Goal: Task Accomplishment & Management: Complete application form

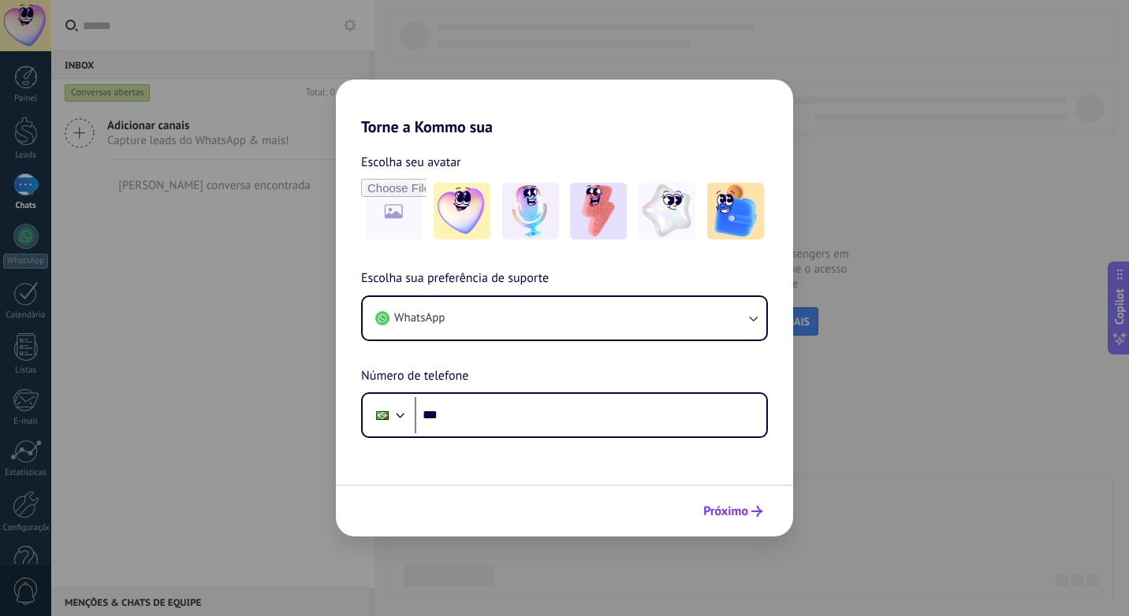
click at [732, 512] on span "Próximo" at bounding box center [725, 511] width 45 height 11
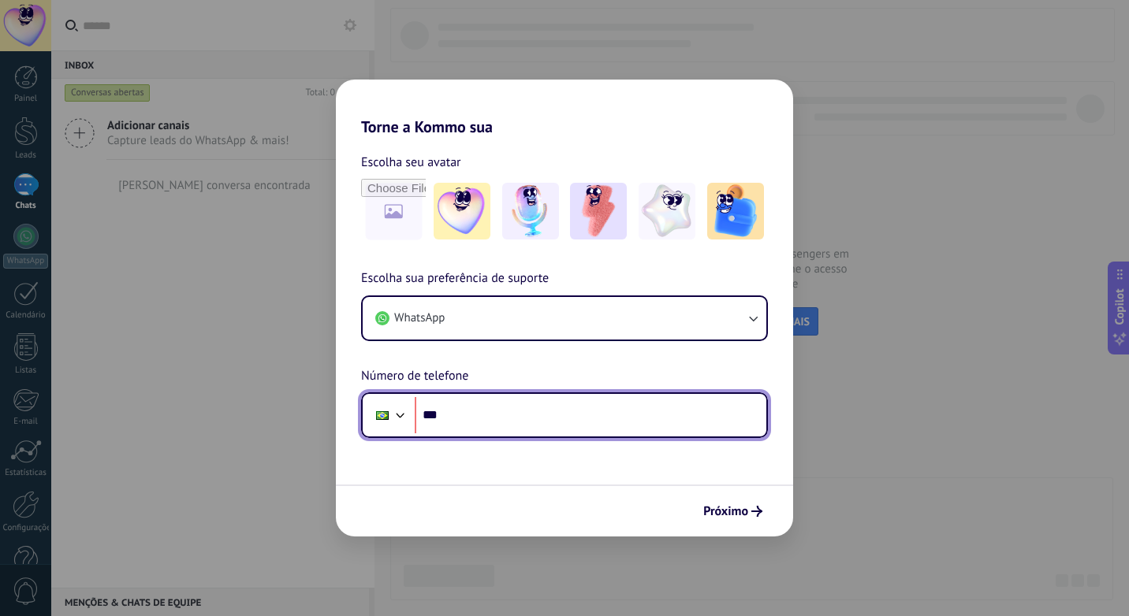
click at [461, 412] on input "***" at bounding box center [591, 415] width 352 height 36
type input "**********"
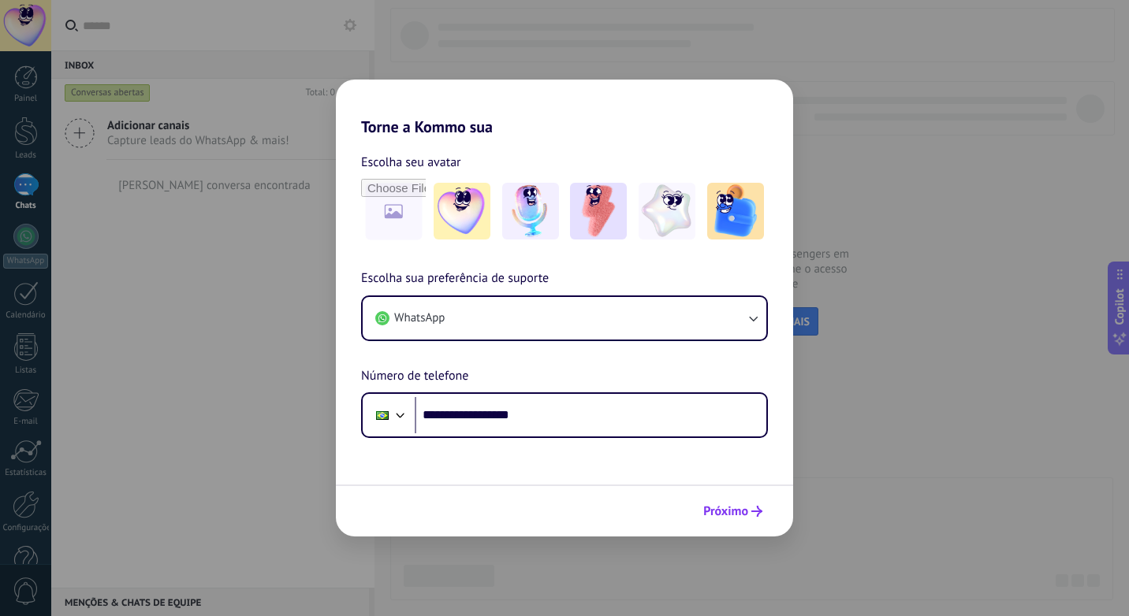
click at [739, 514] on span "Próximo" at bounding box center [725, 511] width 45 height 11
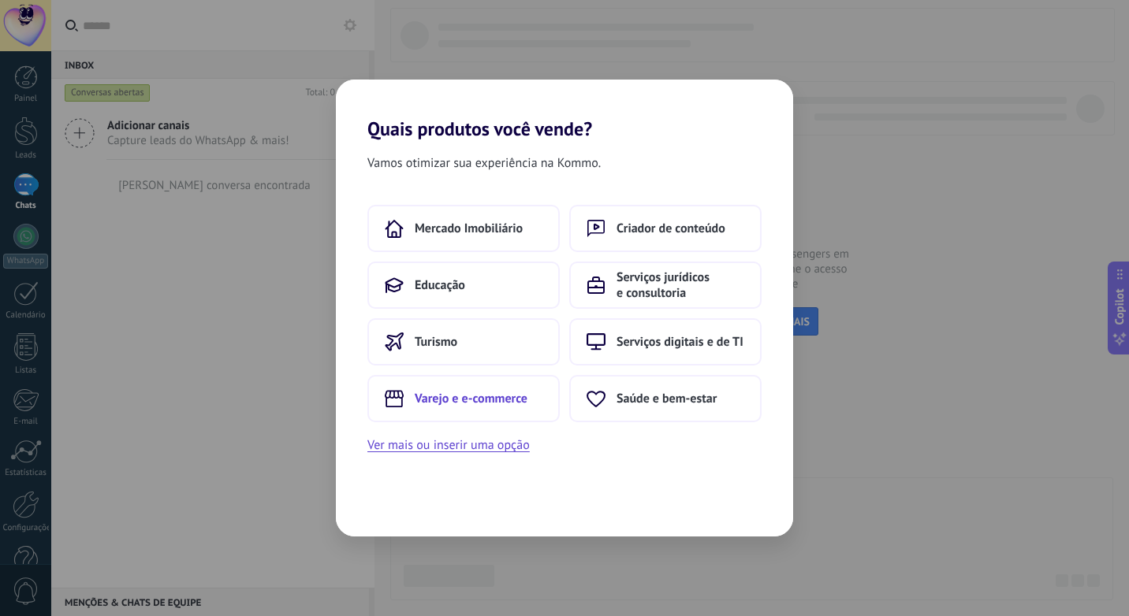
click at [496, 403] on span "Varejo e e-commerce" at bounding box center [471, 399] width 113 height 16
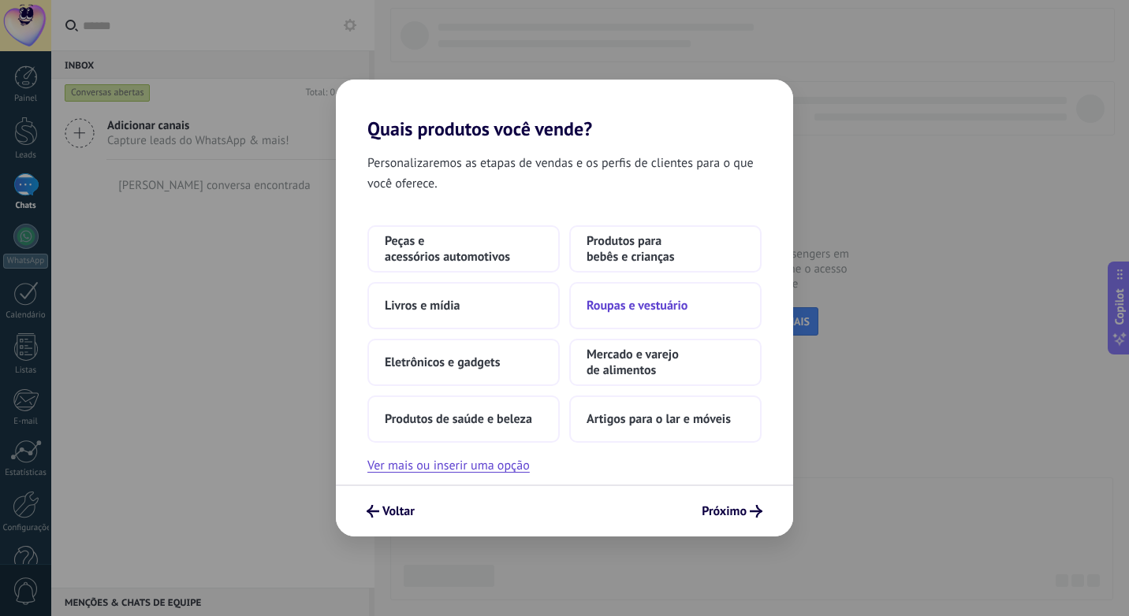
click at [683, 311] on span "Roupas e vestuário" at bounding box center [636, 306] width 101 height 16
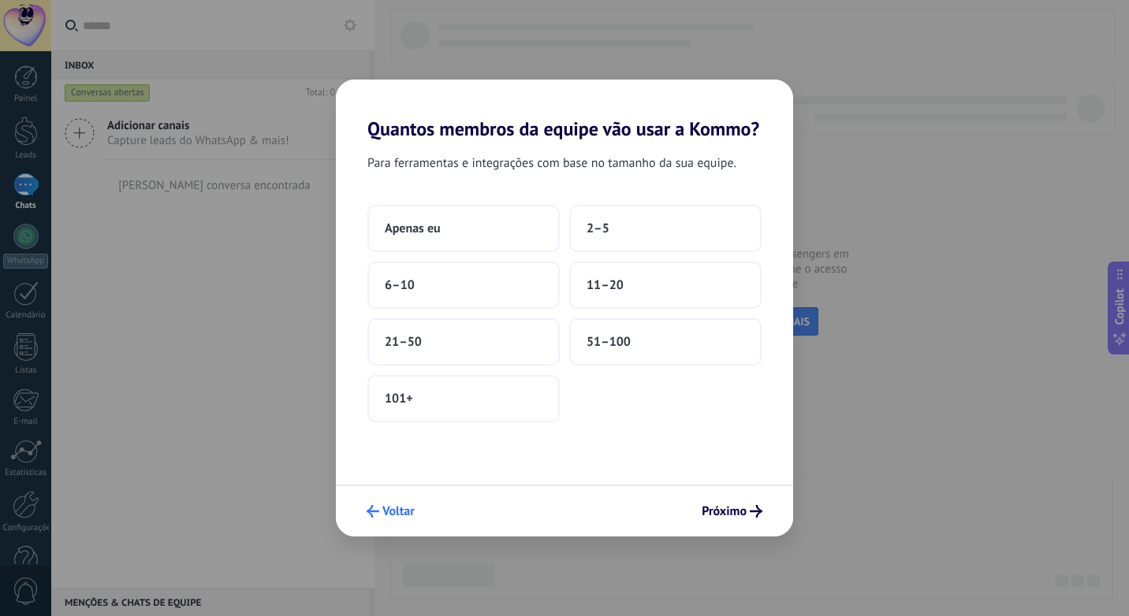
click at [377, 510] on icon "submit" at bounding box center [373, 511] width 13 height 13
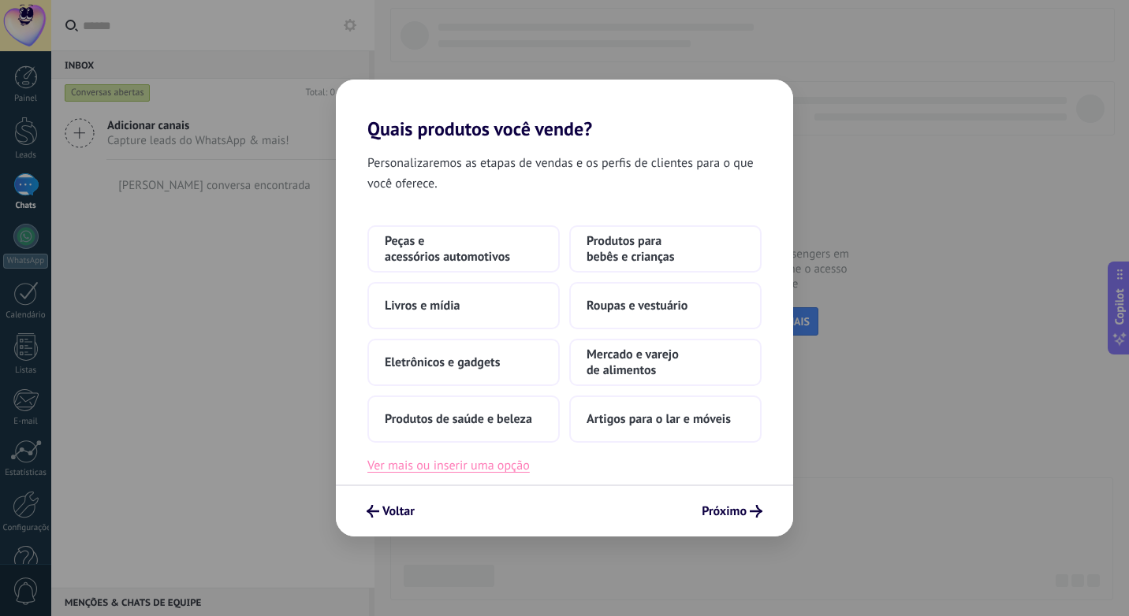
click at [510, 465] on button "Ver mais ou inserir uma opção" at bounding box center [448, 466] width 162 height 20
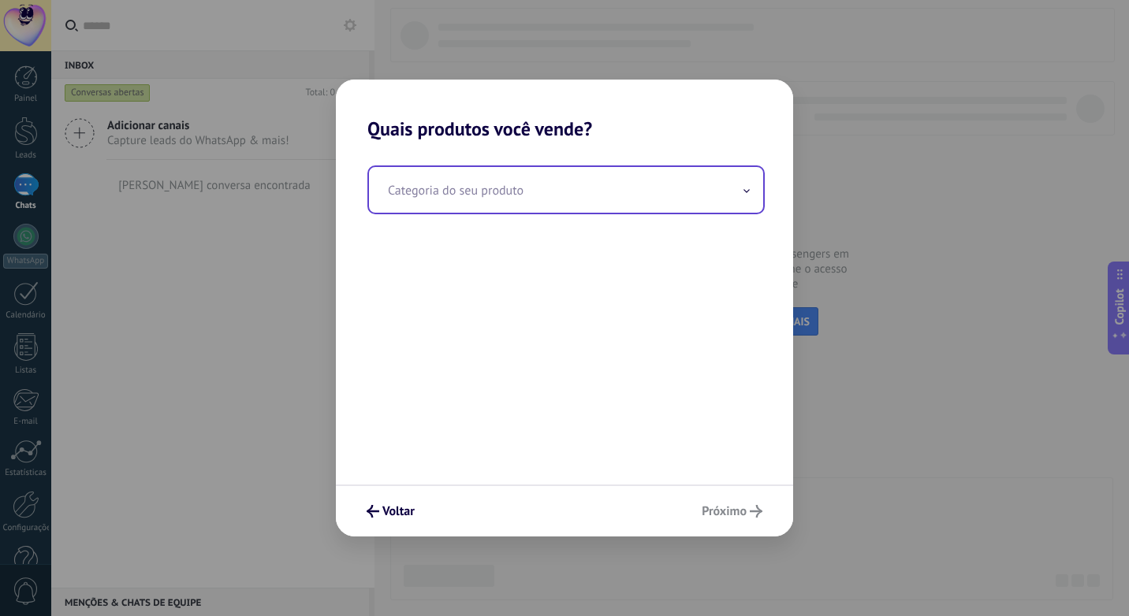
click at [469, 199] on input "text" at bounding box center [566, 190] width 394 height 46
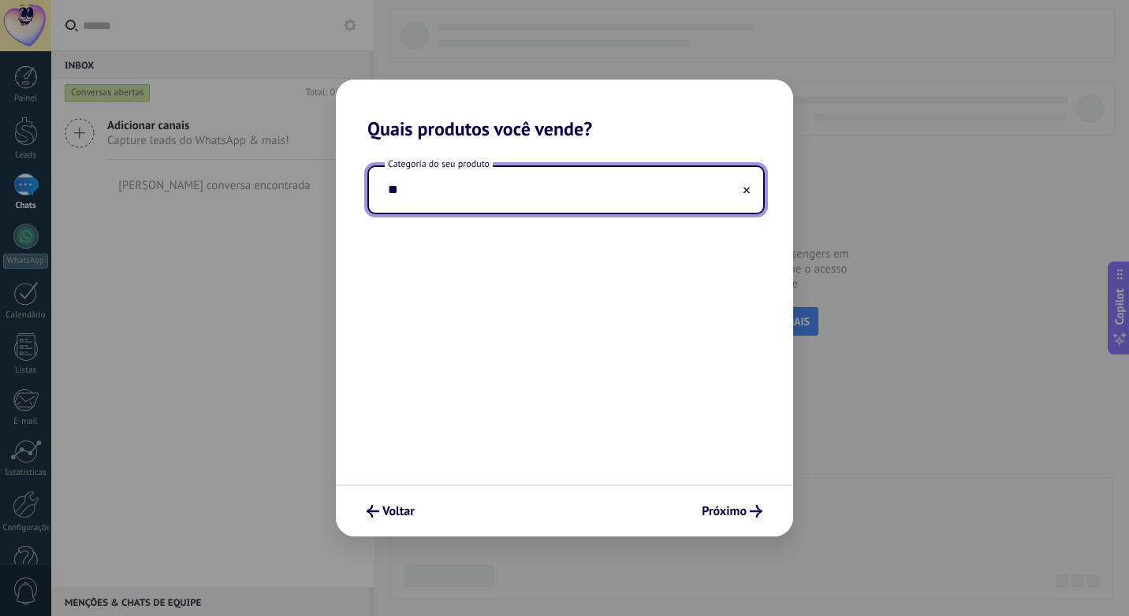
type input "*"
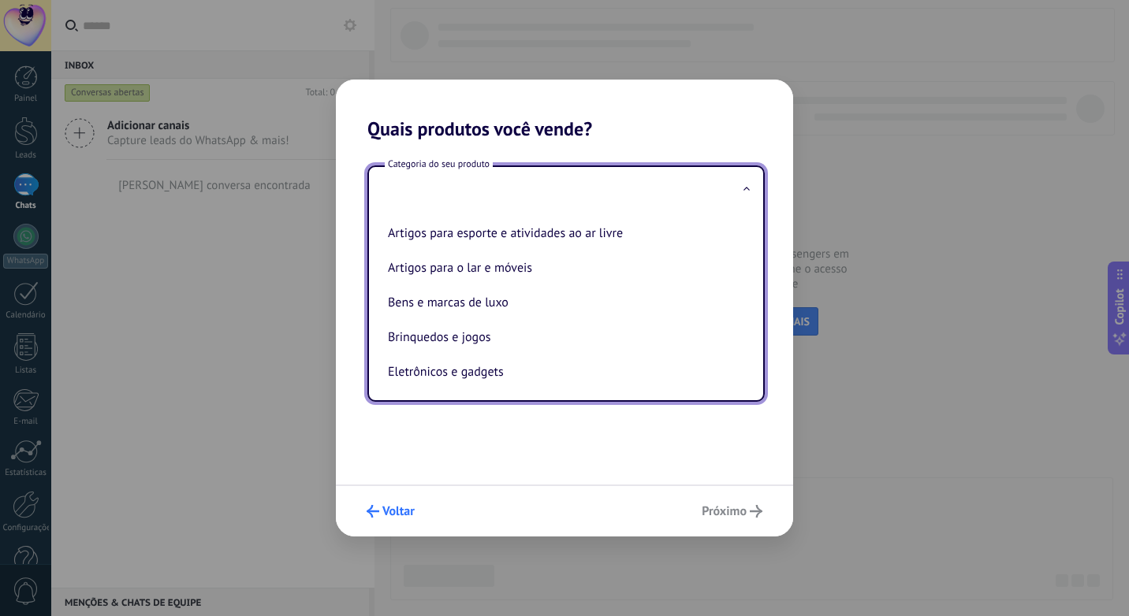
click at [379, 514] on span "Voltar" at bounding box center [391, 511] width 48 height 13
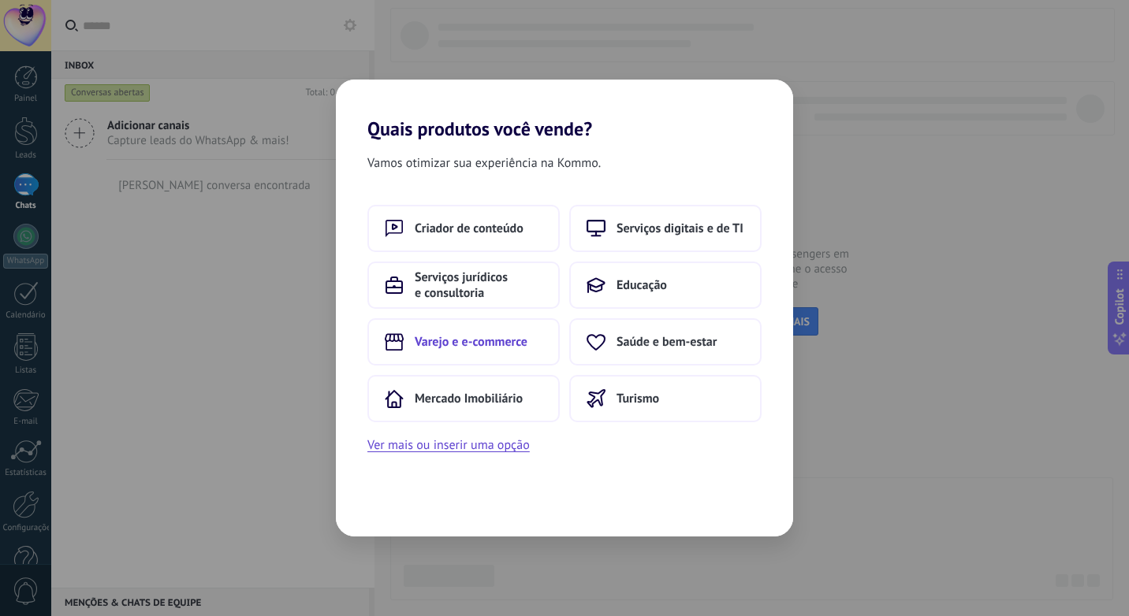
click at [464, 345] on span "Varejo e e-commerce" at bounding box center [471, 342] width 113 height 16
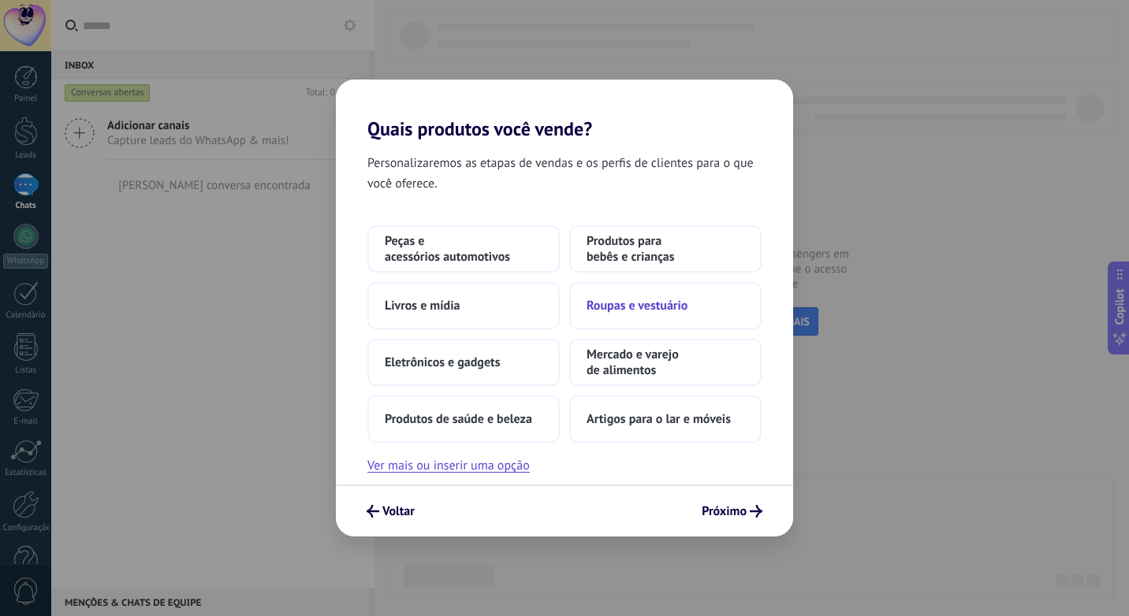
click at [654, 308] on span "Roupas e vestuário" at bounding box center [636, 306] width 101 height 16
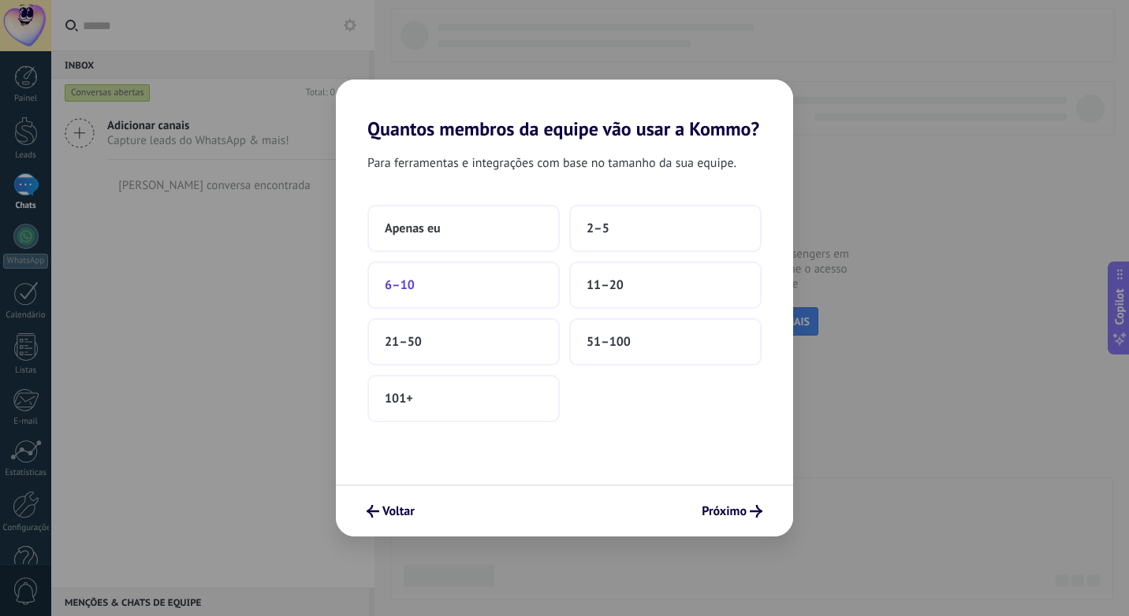
click at [431, 274] on button "6–10" at bounding box center [463, 285] width 192 height 47
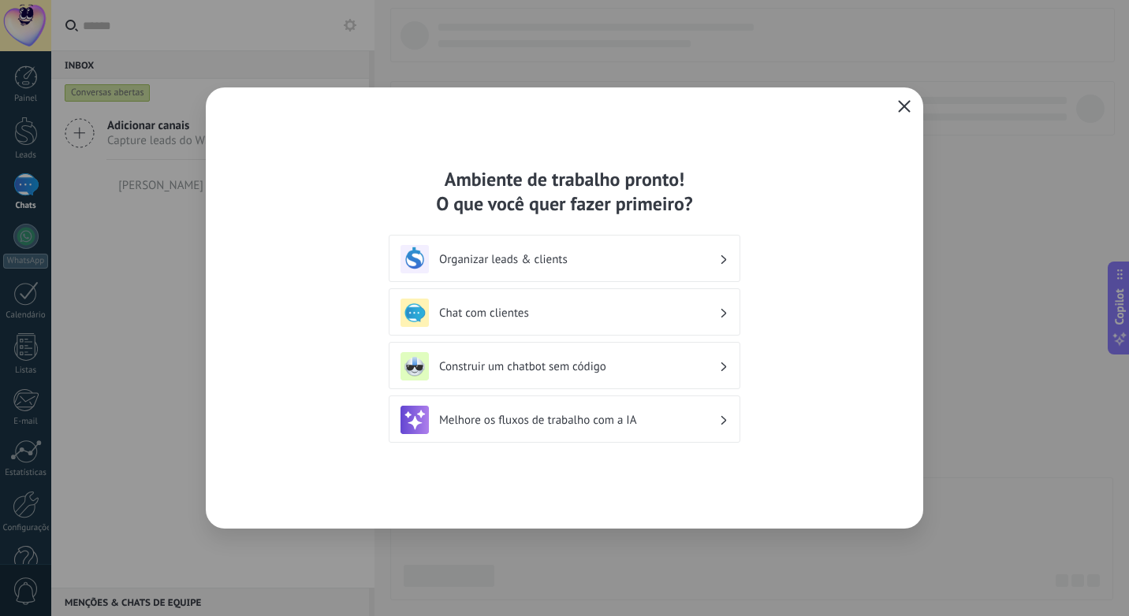
click at [911, 100] on button "button" at bounding box center [904, 107] width 20 height 22
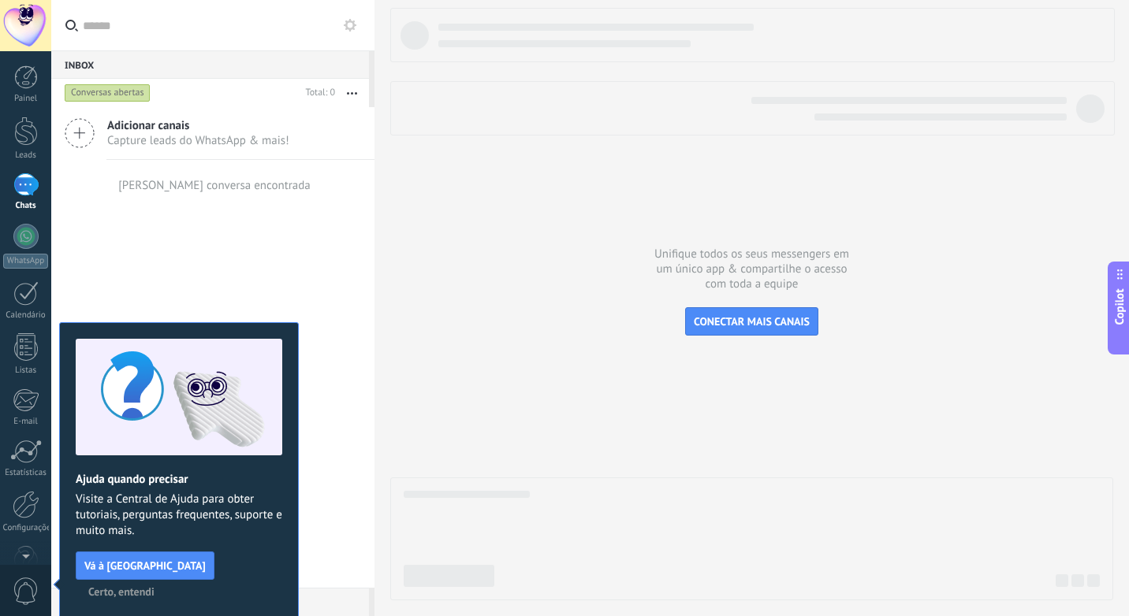
click at [26, 177] on div at bounding box center [25, 184] width 25 height 23
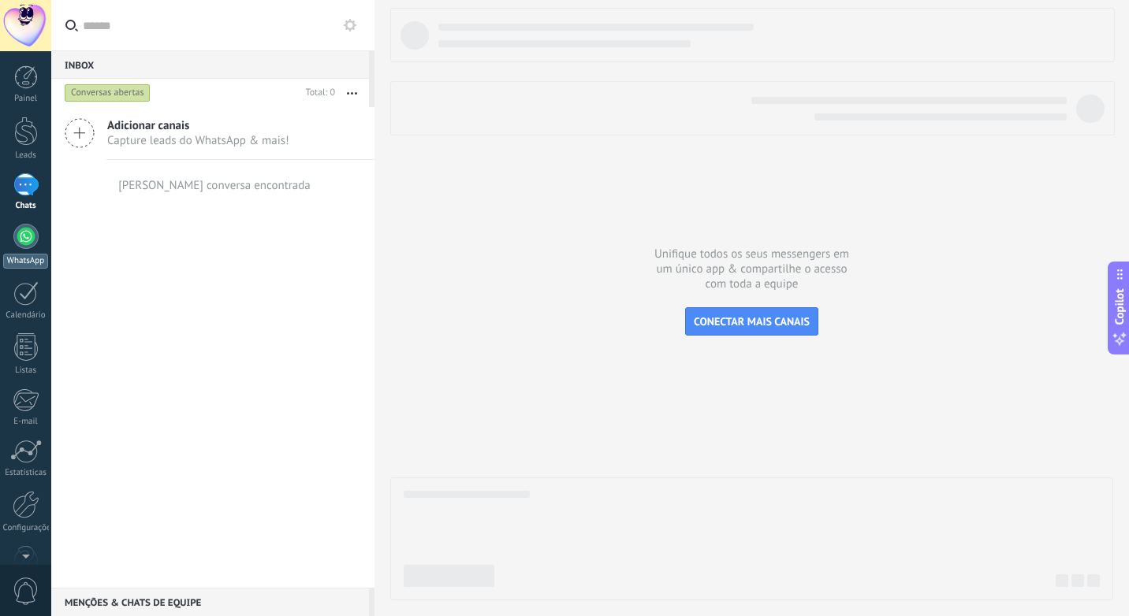
click at [31, 239] on div at bounding box center [25, 236] width 25 height 25
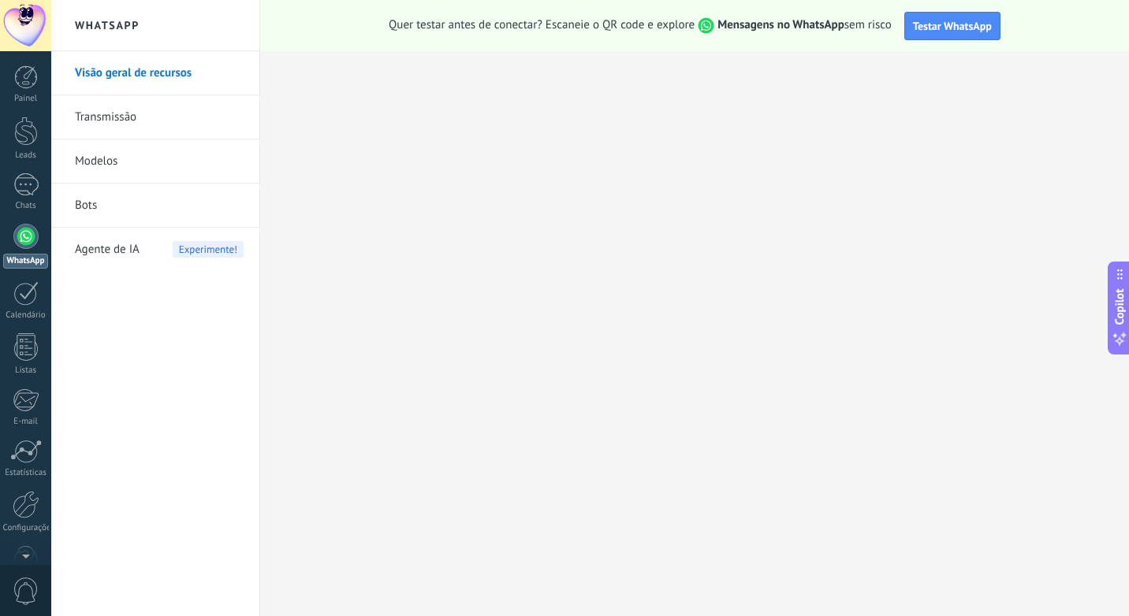
click at [129, 87] on link "Visão geral de recursos" at bounding box center [159, 73] width 169 height 44
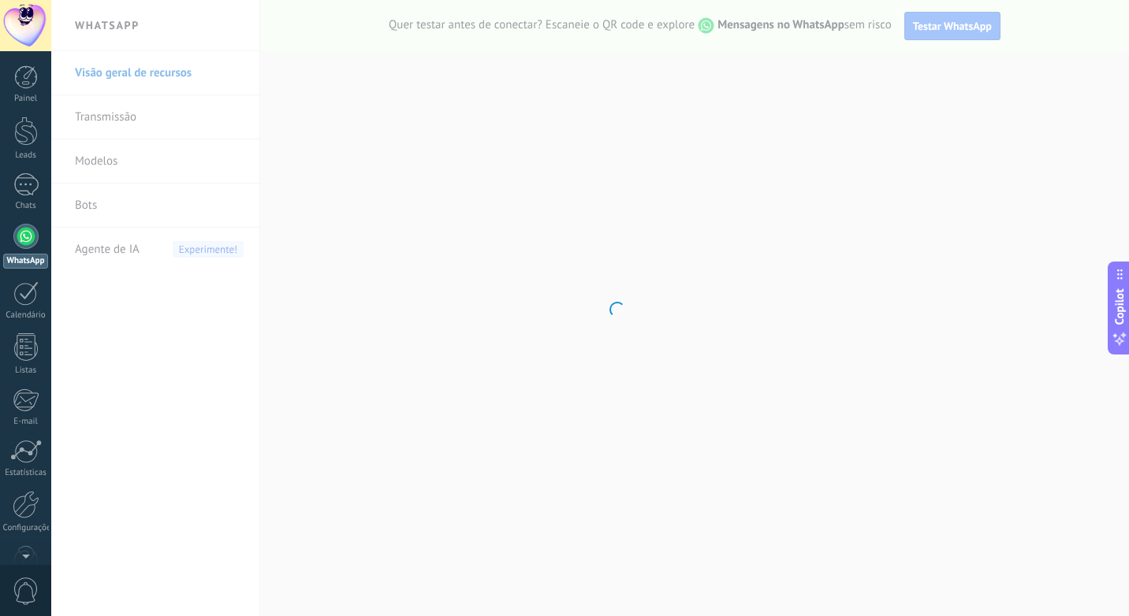
click at [129, 80] on body ".abccls-1,.abccls-2{fill-rule:evenodd}.abccls-2{fill:#fff} .abfcls-1{fill:none}…" at bounding box center [564, 308] width 1129 height 616
